Goal: Book appointment/travel/reservation

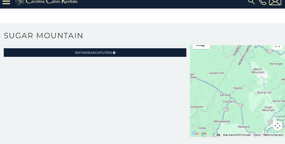
scroll to position [1, 0]
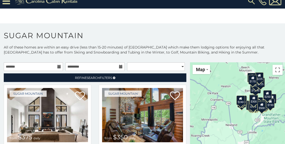
drag, startPoint x: 215, startPoint y: 86, endPoint x: 205, endPoint y: 63, distance: 25.6
click at [205, 63] on div "$375 $350 $350 $200 $375 $195 $265 $190 $175 $155 $290 $345 $175 $1,095 $195 $2…" at bounding box center [237, 111] width 95 height 99
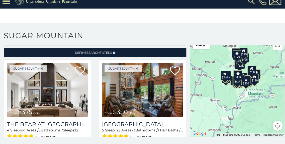
drag, startPoint x: 213, startPoint y: 99, endPoint x: 201, endPoint y: 99, distance: 12.8
click at [201, 99] on div "$375 $350 $350 $200 $375 $195 $265 $190 $175 $155 $290 $345 $175 $1,095 $195 $2…" at bounding box center [237, 86] width 95 height 99
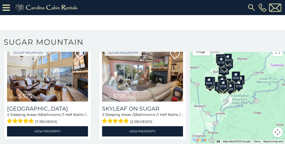
click at [198, 80] on div "$375 $350 $350 $200 $375 $195 $265 $190 $175 $155 $290 $345 $175 $1,095 $195 $2…" at bounding box center [237, 93] width 95 height 99
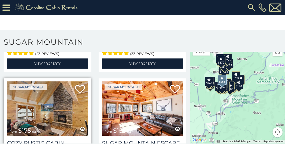
scroll to position [426, 0]
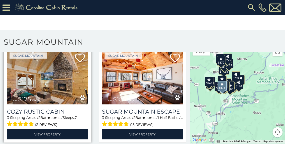
click at [65, 79] on img at bounding box center [47, 77] width 81 height 54
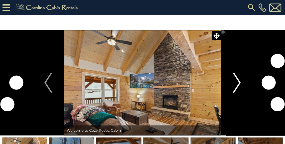
click at [241, 84] on button "Next" at bounding box center [237, 82] width 32 height 105
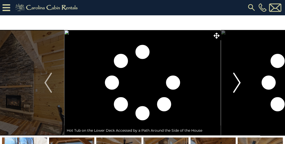
click at [239, 84] on img "Next" at bounding box center [237, 82] width 8 height 20
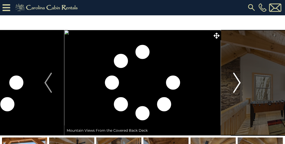
click at [238, 84] on img "Next" at bounding box center [237, 82] width 8 height 20
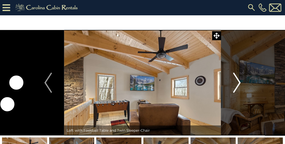
click at [238, 84] on img "Next" at bounding box center [237, 82] width 8 height 20
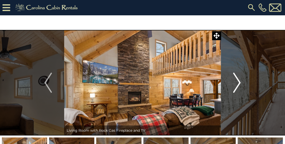
click at [247, 83] on button "Next" at bounding box center [237, 82] width 32 height 105
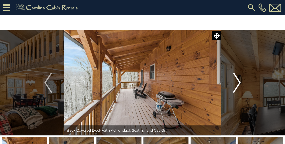
click at [241, 83] on button "Next" at bounding box center [237, 82] width 32 height 105
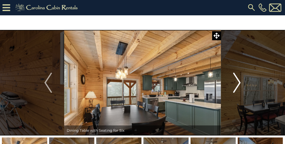
click at [237, 88] on img "Next" at bounding box center [237, 82] width 8 height 20
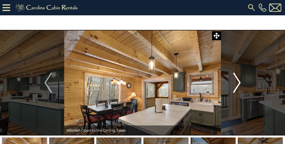
click at [237, 88] on img "Next" at bounding box center [237, 82] width 8 height 20
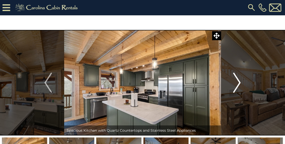
click at [237, 88] on img "Next" at bounding box center [237, 82] width 8 height 20
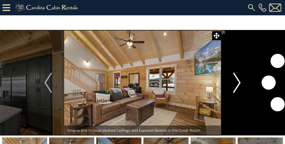
click at [237, 87] on img "Next" at bounding box center [237, 82] width 8 height 20
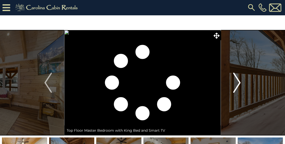
click at [237, 86] on img "Next" at bounding box center [237, 82] width 8 height 20
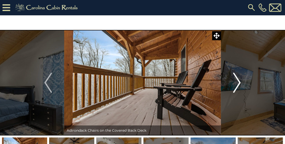
click at [237, 86] on img "Next" at bounding box center [237, 82] width 8 height 20
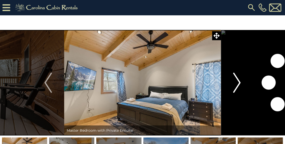
click at [237, 86] on img "Next" at bounding box center [237, 82] width 8 height 20
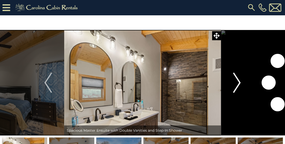
click at [237, 86] on img "Next" at bounding box center [237, 82] width 8 height 20
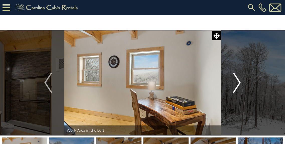
click at [237, 86] on img "Next" at bounding box center [237, 82] width 8 height 20
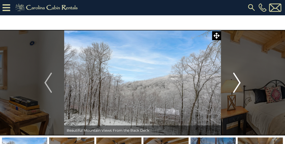
click at [237, 86] on img "Next" at bounding box center [237, 82] width 8 height 20
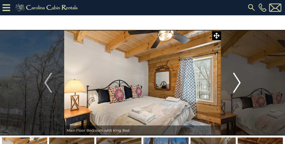
click at [237, 86] on img "Next" at bounding box center [237, 82] width 8 height 20
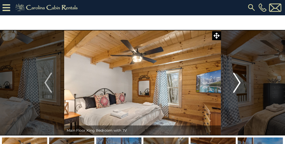
click at [237, 86] on img "Next" at bounding box center [237, 82] width 8 height 20
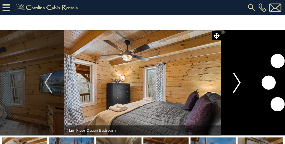
click at [237, 86] on img "Next" at bounding box center [237, 82] width 8 height 20
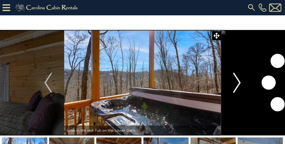
click at [237, 86] on img "Next" at bounding box center [237, 82] width 8 height 20
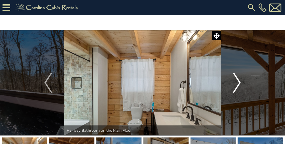
click at [237, 86] on img "Next" at bounding box center [237, 82] width 8 height 20
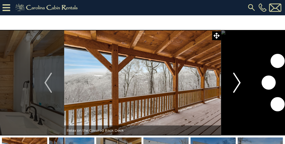
click at [237, 86] on img "Next" at bounding box center [237, 82] width 8 height 20
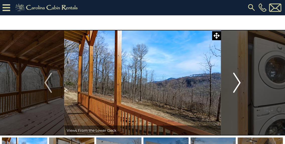
click at [237, 86] on img "Next" at bounding box center [237, 82] width 8 height 20
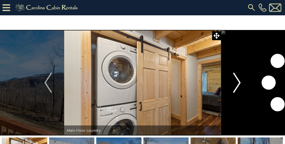
click at [237, 86] on img "Next" at bounding box center [237, 82] width 8 height 20
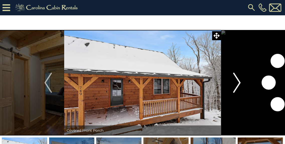
click at [237, 86] on img "Next" at bounding box center [237, 82] width 8 height 20
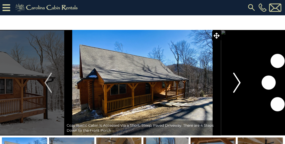
click at [237, 86] on img "Next" at bounding box center [237, 82] width 8 height 20
